Goal: Use online tool/utility: Utilize a website feature to perform a specific function

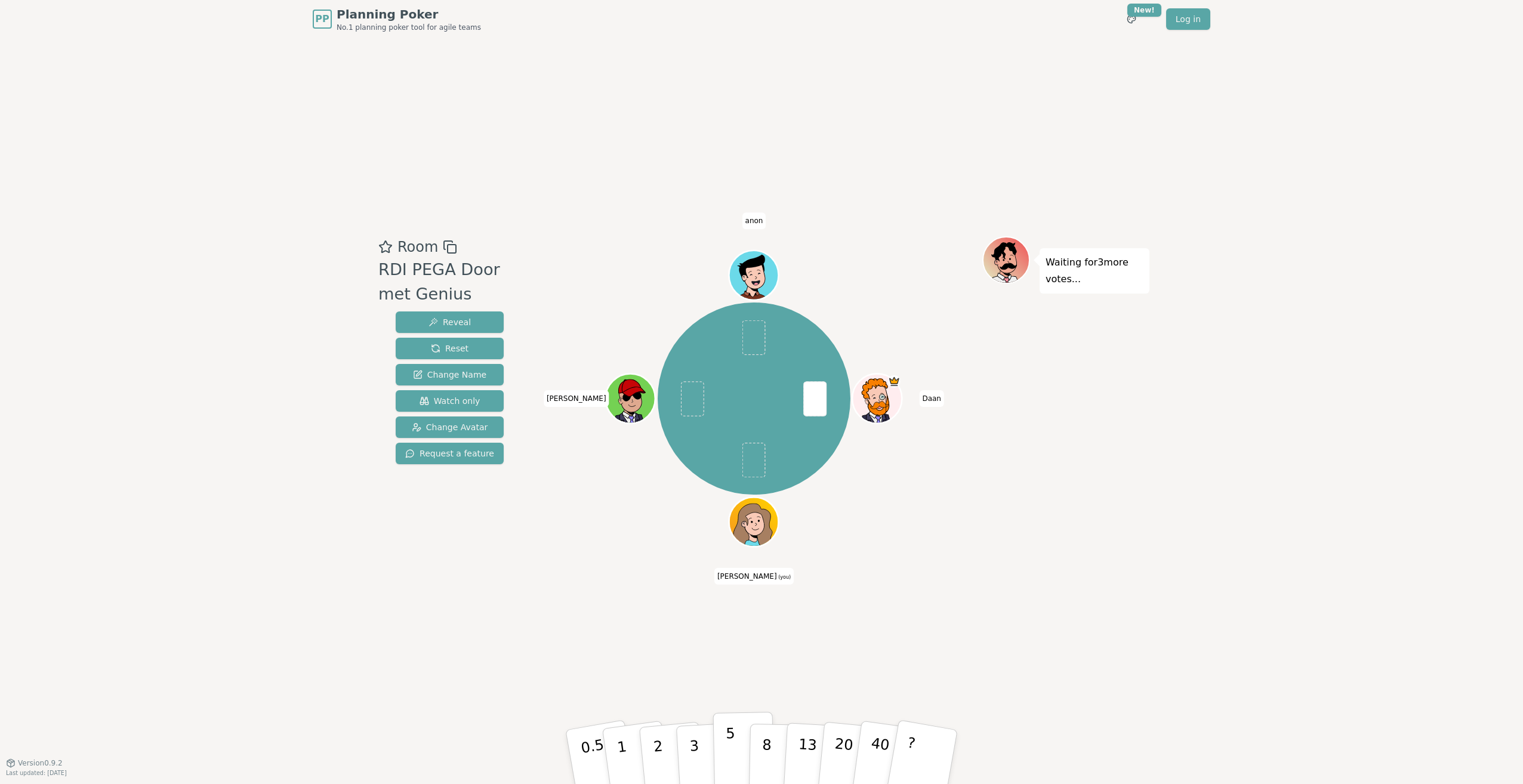
click at [725, 752] on button "5" at bounding box center [744, 757] width 62 height 91
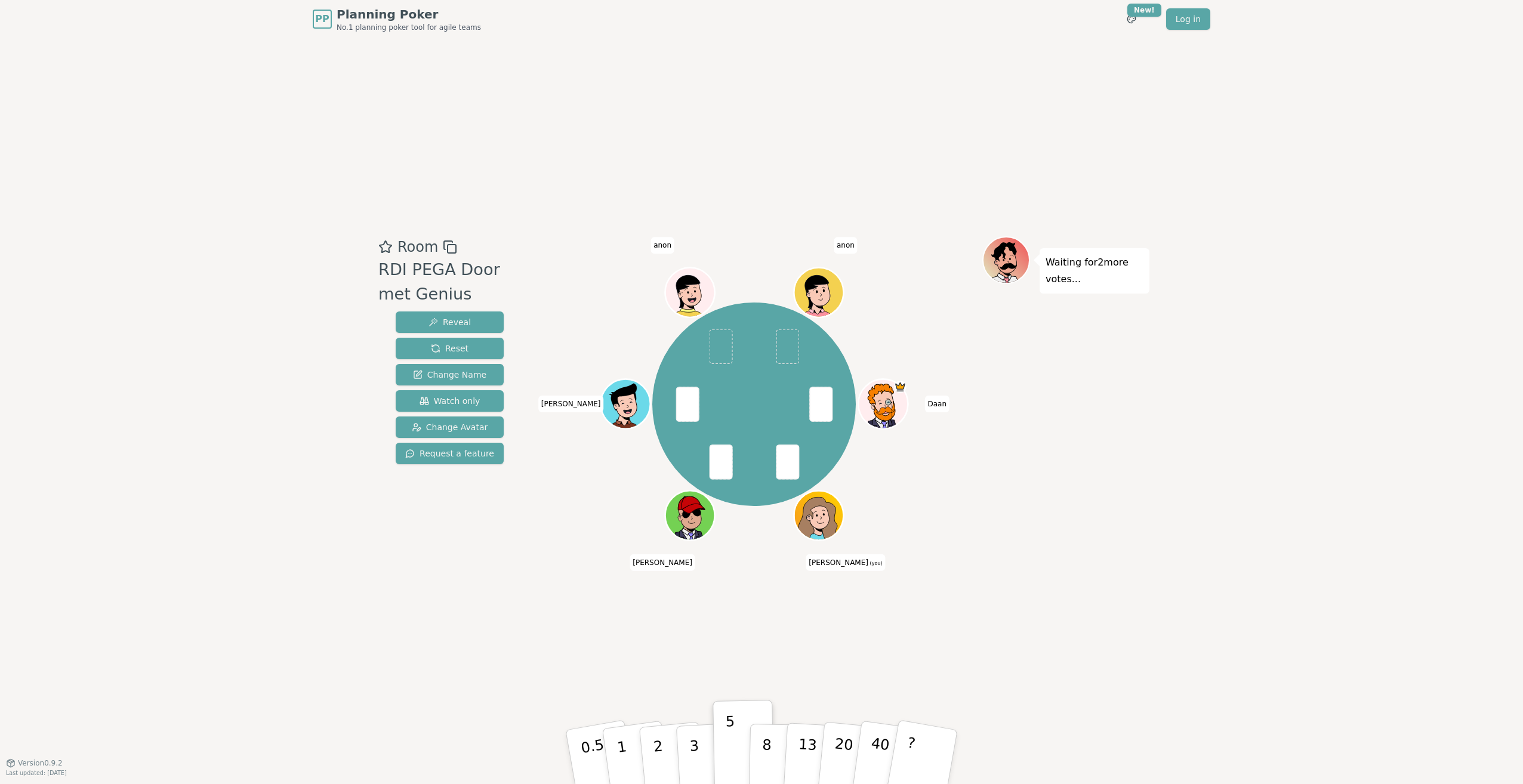
click at [820, 531] on div at bounding box center [820, 531] width 48 height 44
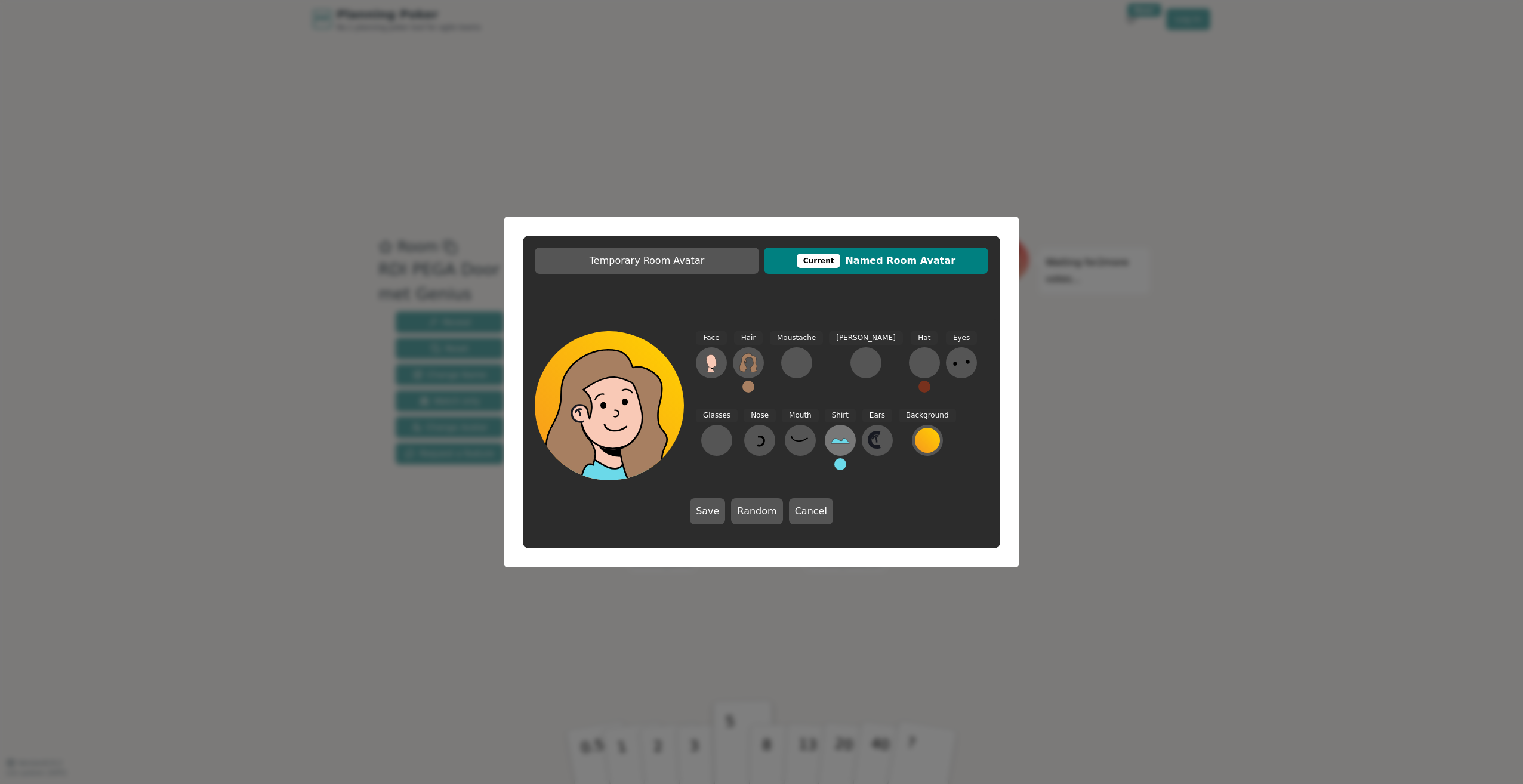
click at [831, 440] on icon at bounding box center [840, 440] width 19 height 19
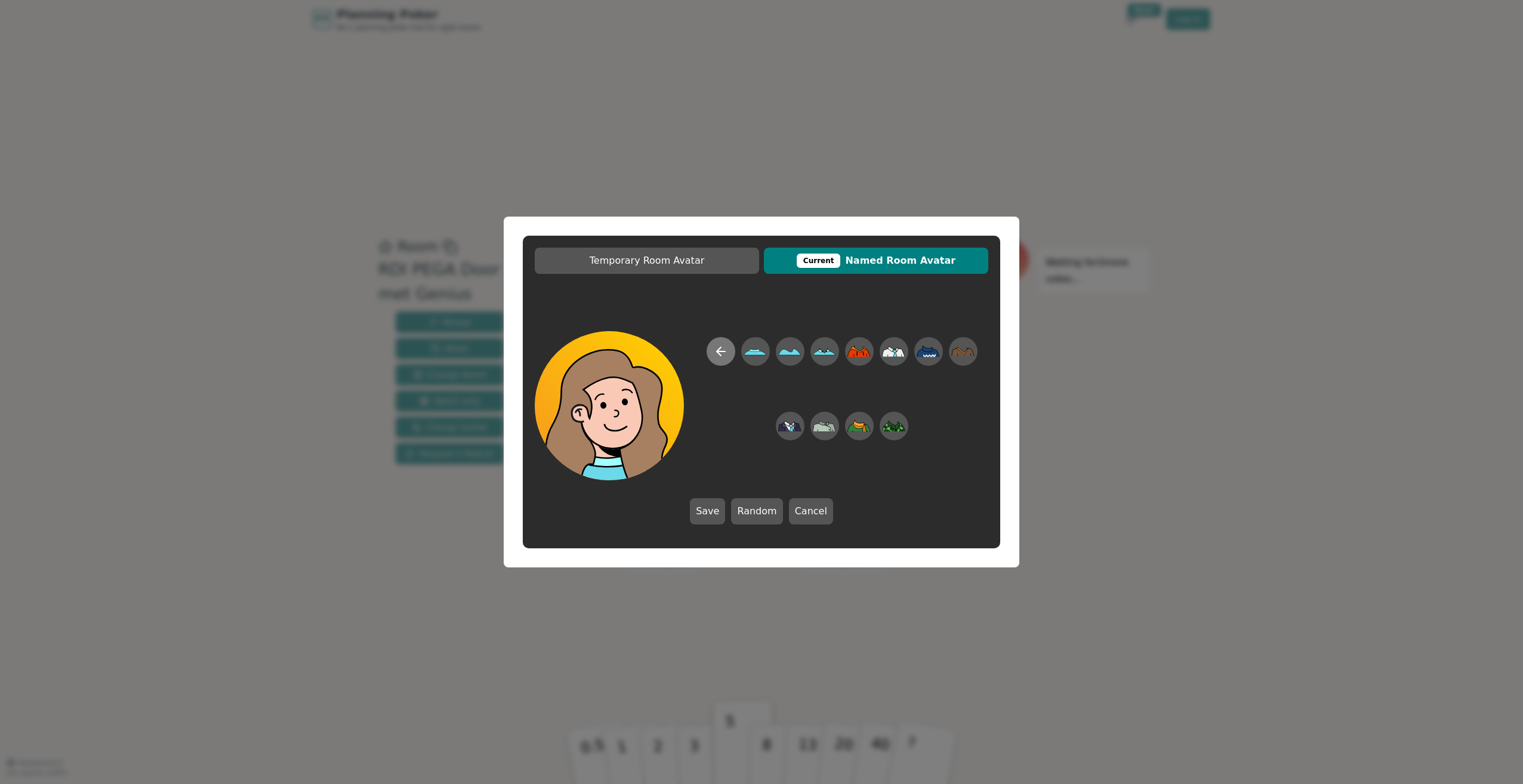
click at [713, 358] on button at bounding box center [721, 352] width 29 height 29
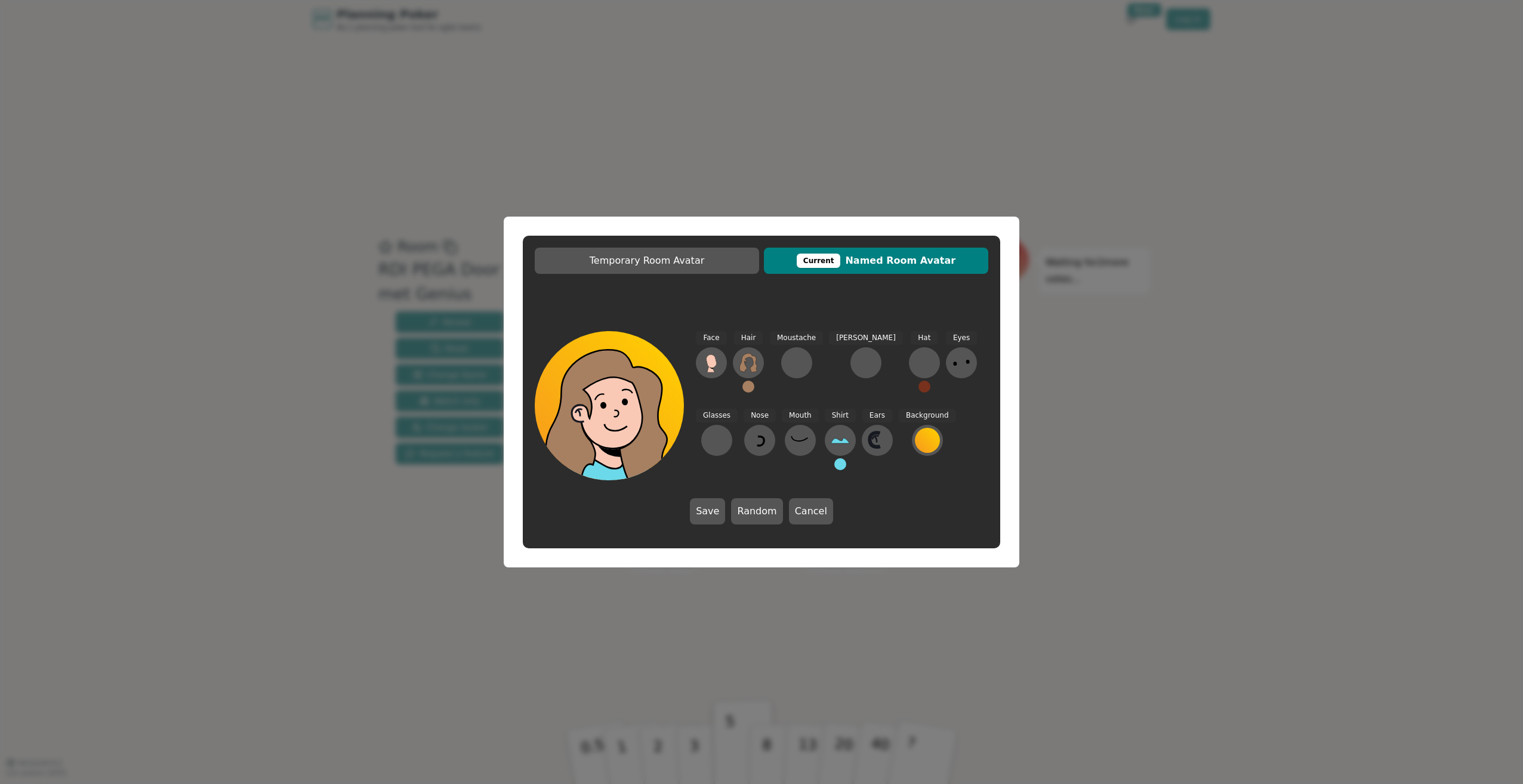
click at [834, 462] on button at bounding box center [840, 465] width 12 height 12
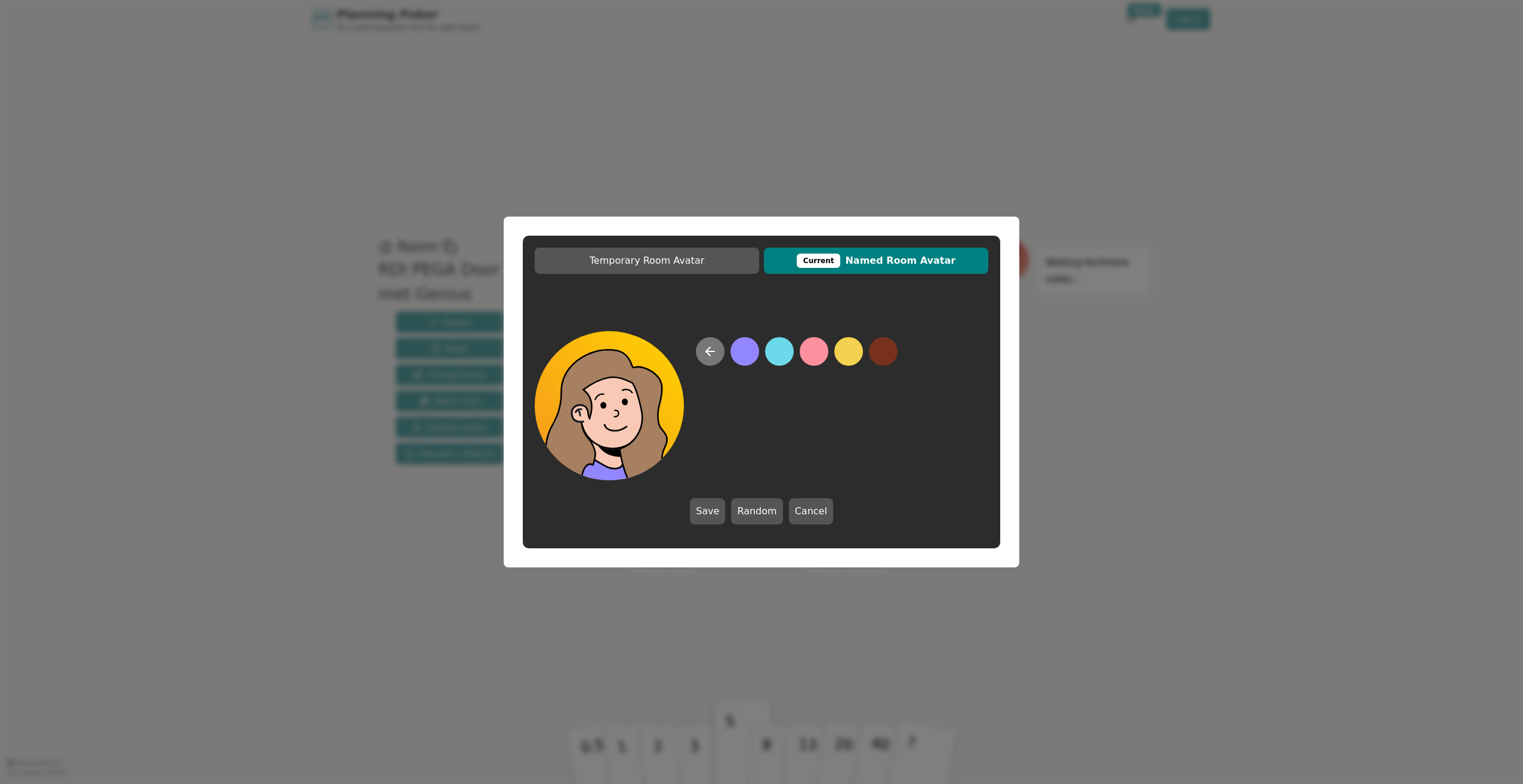
click at [716, 350] on icon at bounding box center [710, 351] width 14 height 14
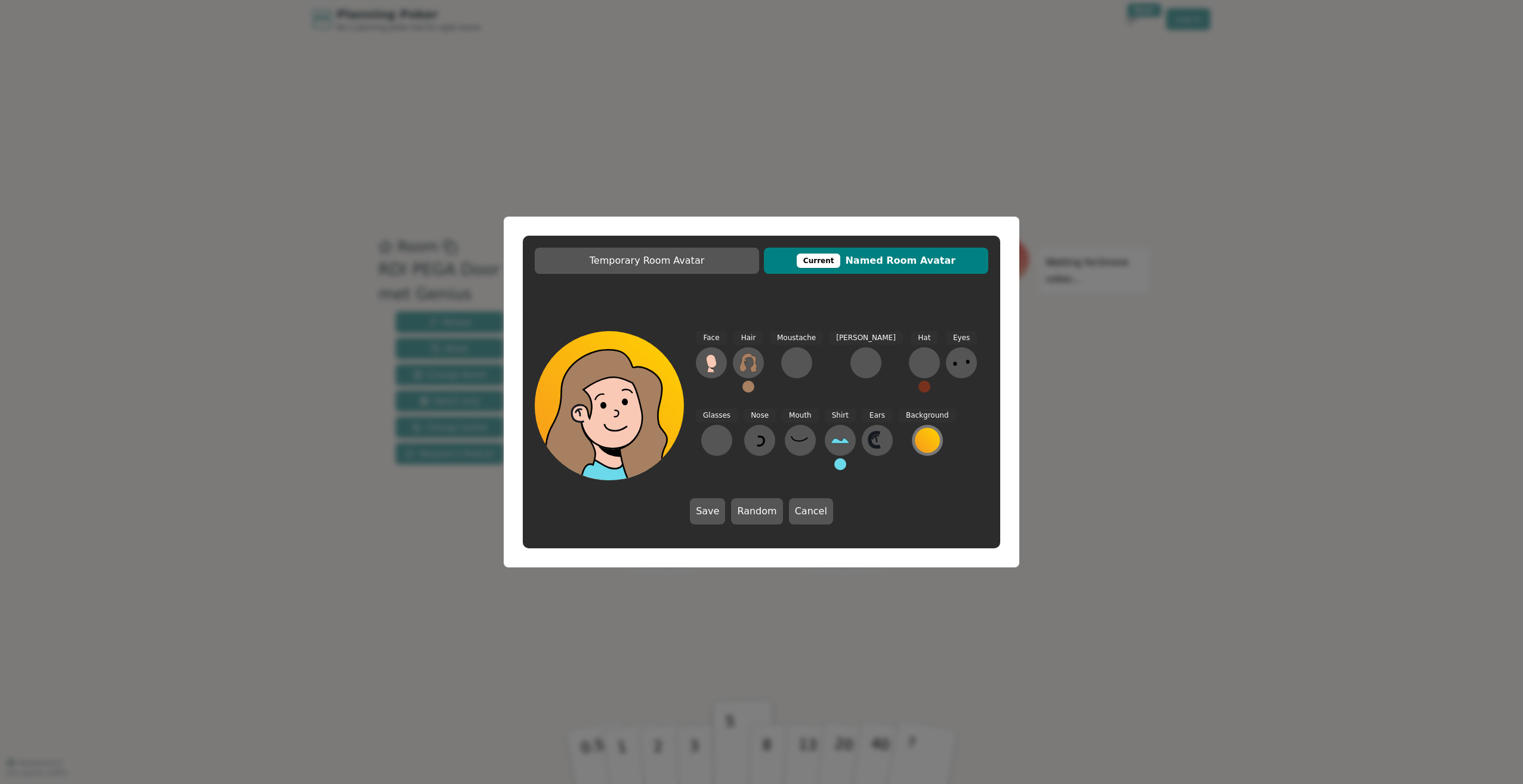
click at [915, 437] on div at bounding box center [927, 440] width 25 height 25
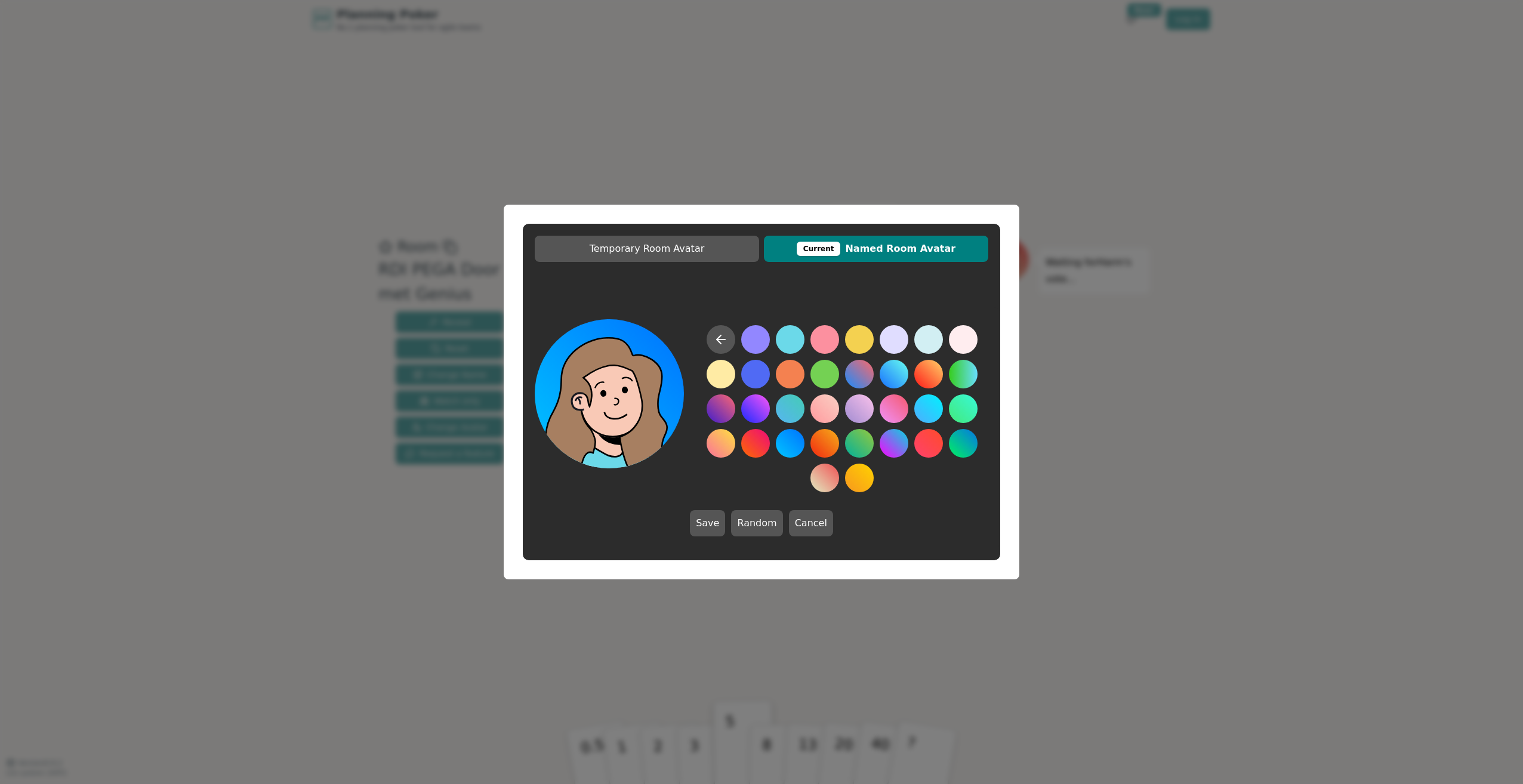
click at [790, 442] on button at bounding box center [790, 443] width 29 height 29
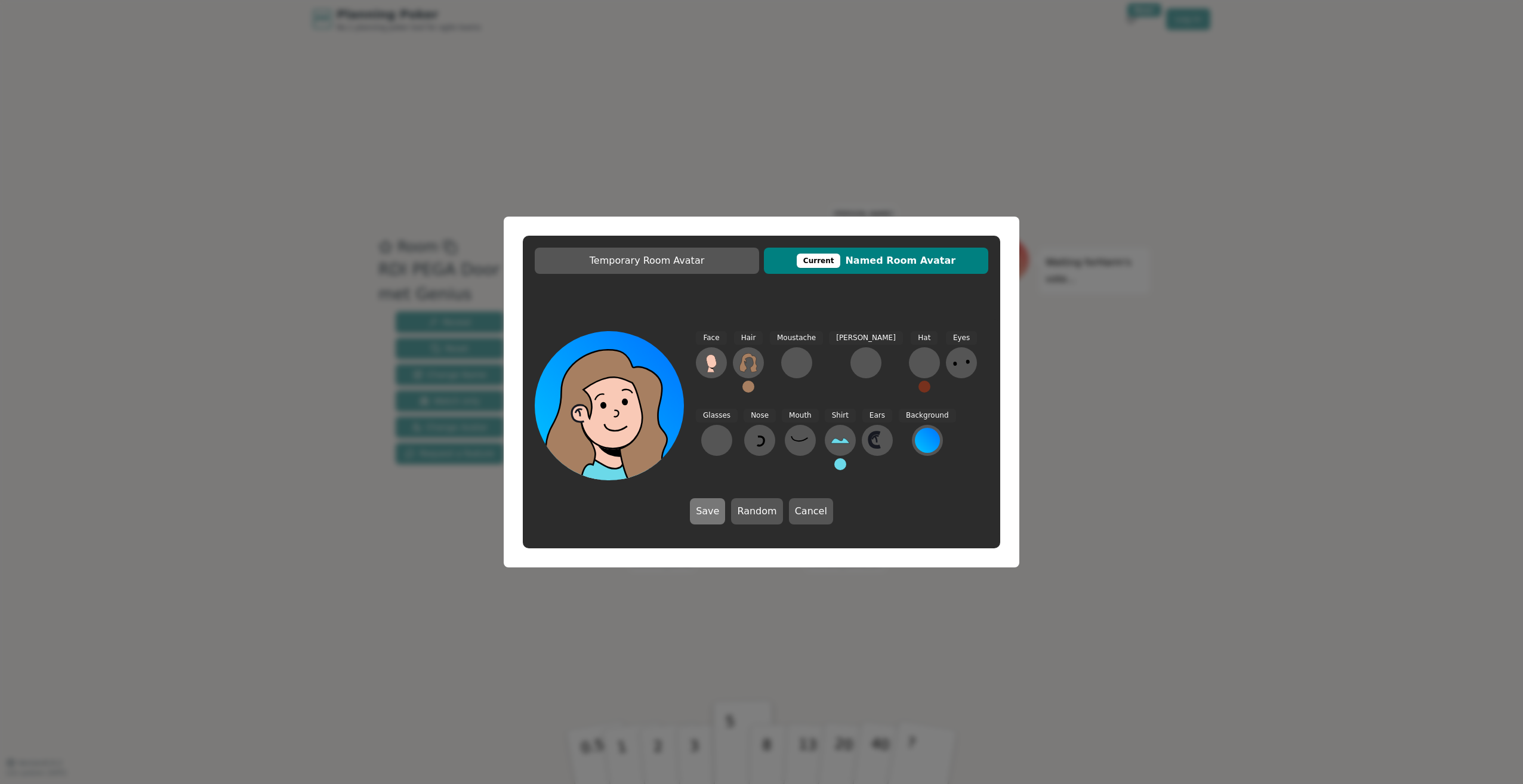
click at [712, 513] on button "Save" at bounding box center [707, 511] width 35 height 26
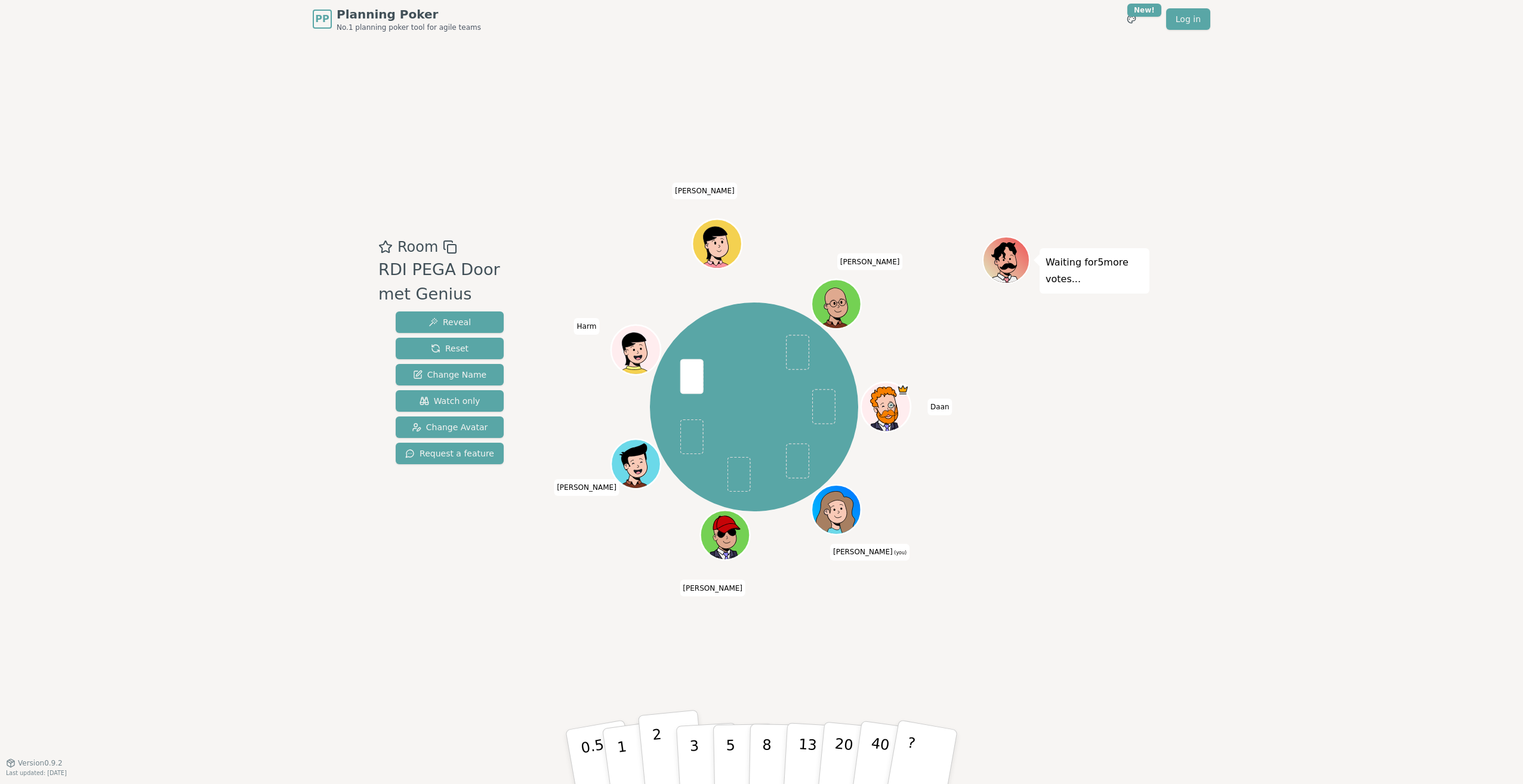
click at [651, 758] on button "2" at bounding box center [672, 758] width 68 height 95
